Goal: Transaction & Acquisition: Purchase product/service

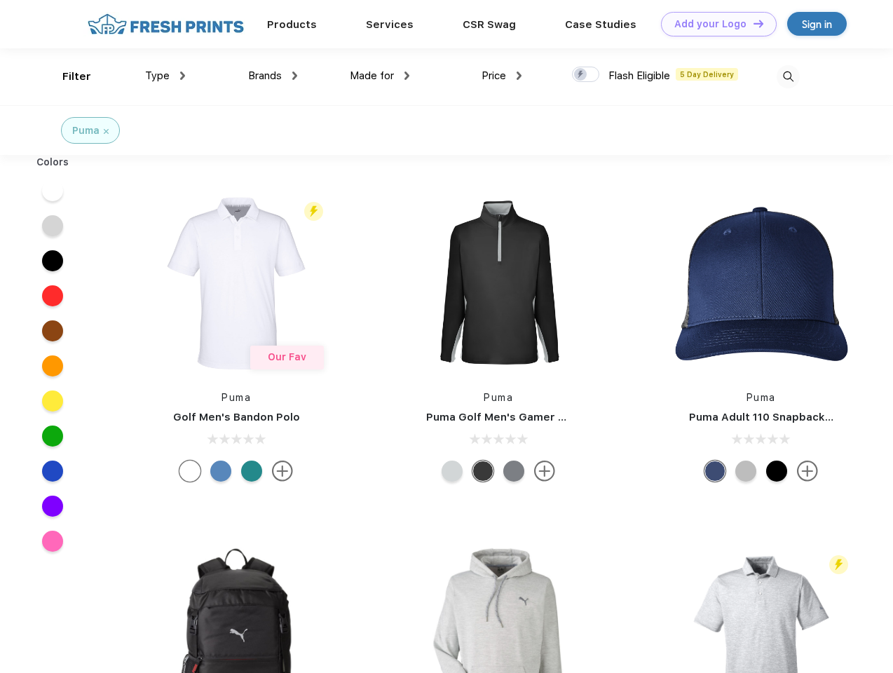
click at [714, 24] on link "Add your Logo Design Tool" at bounding box center [719, 24] width 116 height 25
click at [0, 0] on div "Design Tool" at bounding box center [0, 0] width 0 height 0
click at [752, 23] on link "Add your Logo Design Tool" at bounding box center [719, 24] width 116 height 25
click at [67, 76] on div "Filter" at bounding box center [76, 77] width 29 height 16
click at [165, 76] on span "Type" at bounding box center [157, 75] width 25 height 13
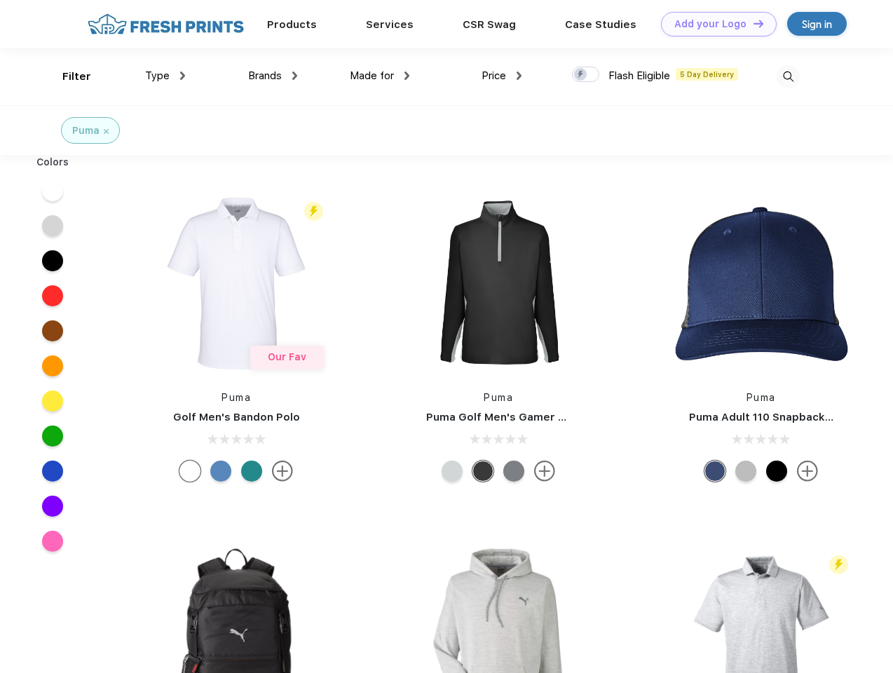
click at [273, 76] on span "Brands" at bounding box center [265, 75] width 34 height 13
click at [380, 76] on span "Made for" at bounding box center [372, 75] width 44 height 13
click at [502, 76] on span "Price" at bounding box center [494, 75] width 25 height 13
click at [586, 75] on div at bounding box center [585, 74] width 27 height 15
click at [581, 75] on input "checkbox" at bounding box center [576, 70] width 9 height 9
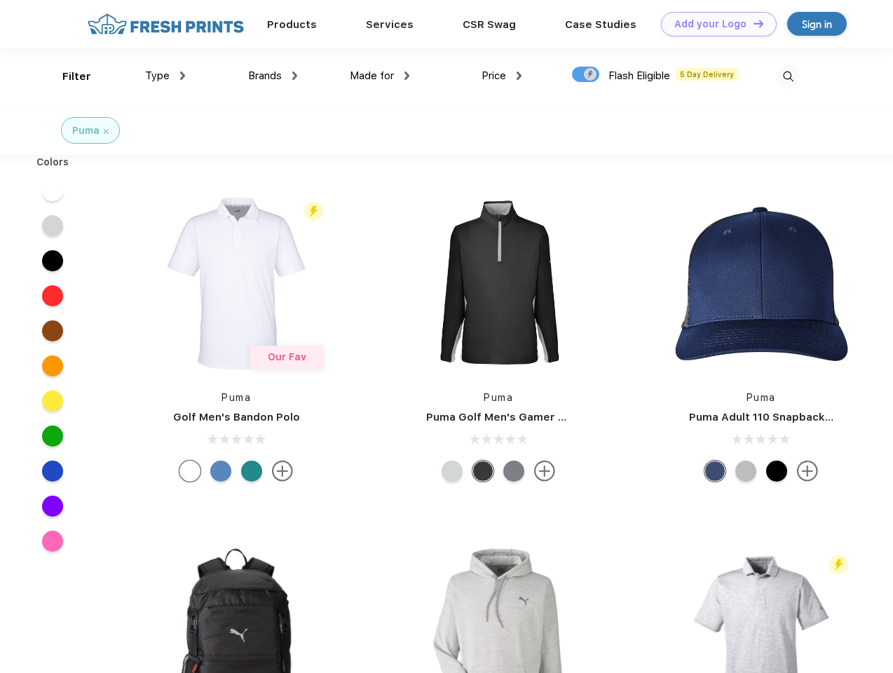
click at [788, 76] on img at bounding box center [788, 76] width 23 height 23
